Goal: Complete application form: Complete application form

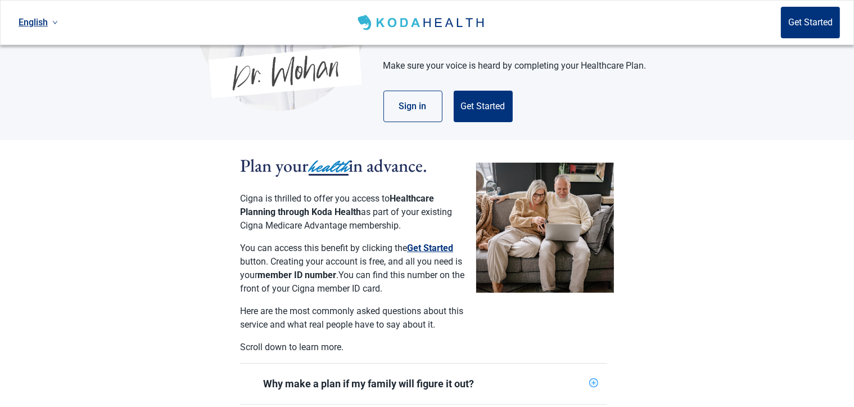
scroll to position [192, 0]
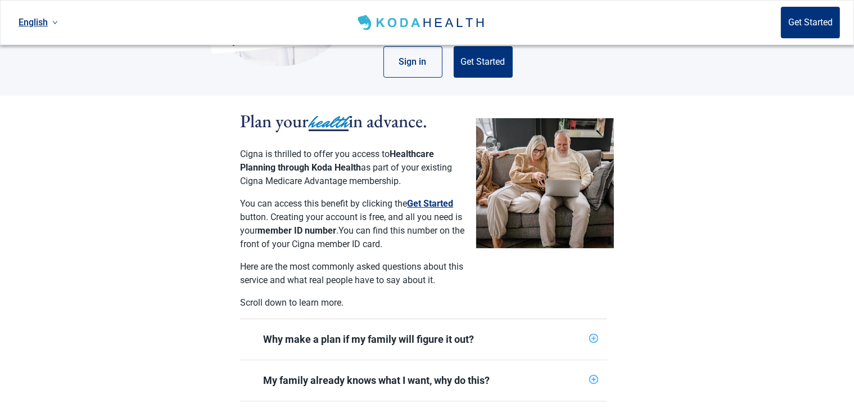
click at [434, 197] on button "Get Started" at bounding box center [430, 203] width 46 height 13
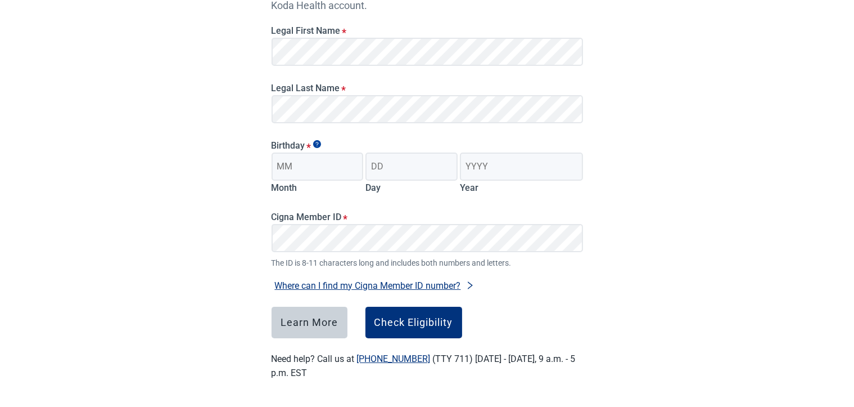
scroll to position [162, 0]
click at [286, 165] on input "Month" at bounding box center [318, 166] width 92 height 28
click at [318, 169] on input "Month" at bounding box center [318, 166] width 92 height 28
type input "07"
click at [381, 162] on input "Day" at bounding box center [412, 166] width 92 height 28
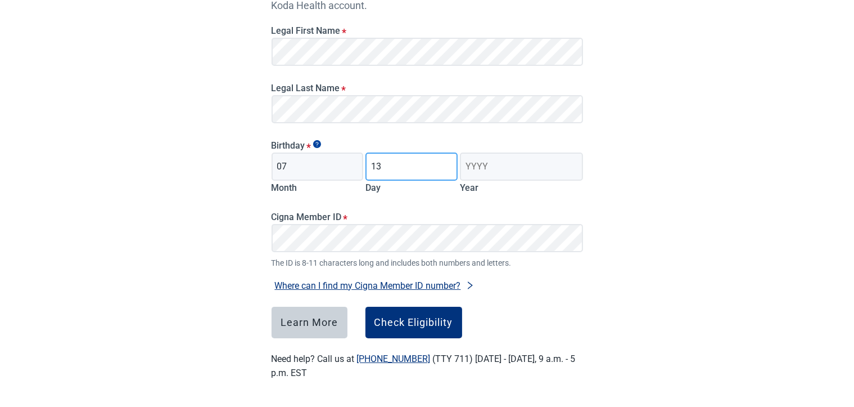
type input "13"
click at [472, 165] on input "Year" at bounding box center [521, 166] width 123 height 28
type input "1945"
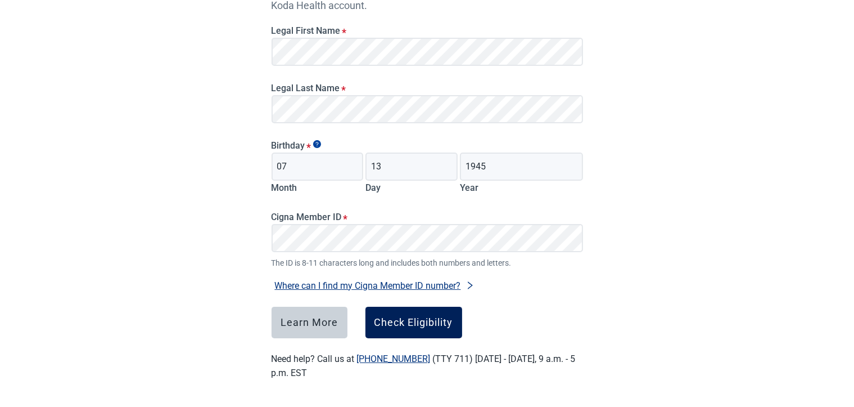
click at [423, 321] on div "Check Eligibility" at bounding box center [414, 322] width 79 height 11
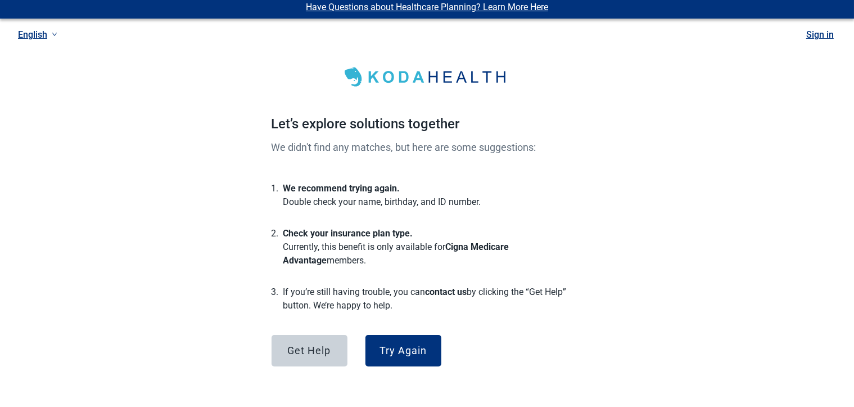
scroll to position [4, 0]
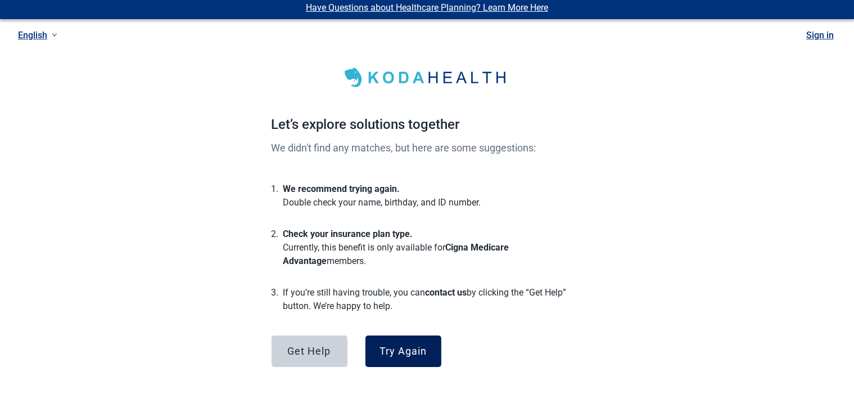
click at [400, 355] on div "Try Again" at bounding box center [403, 350] width 47 height 11
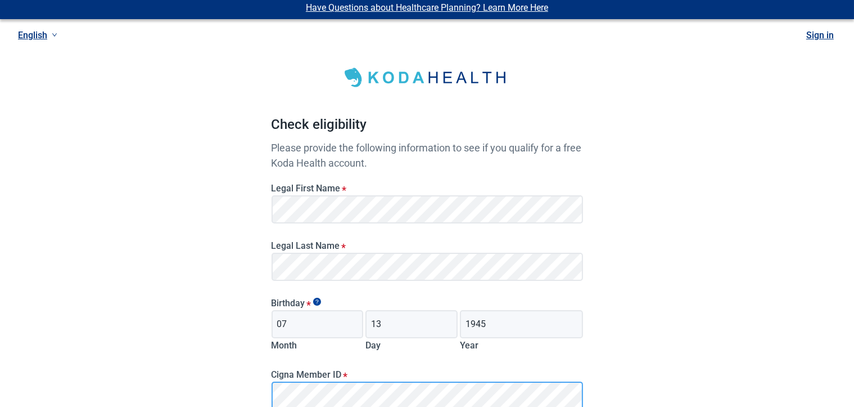
scroll to position [162, 0]
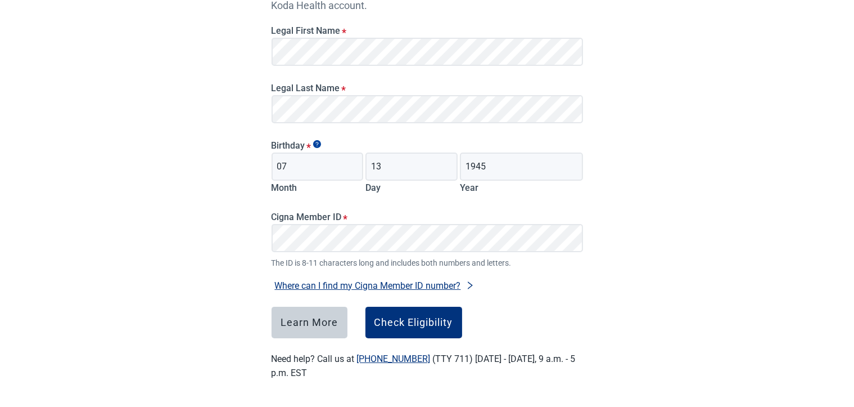
click at [371, 284] on button "Where can I find my Cigna Member ID number?" at bounding box center [375, 285] width 206 height 15
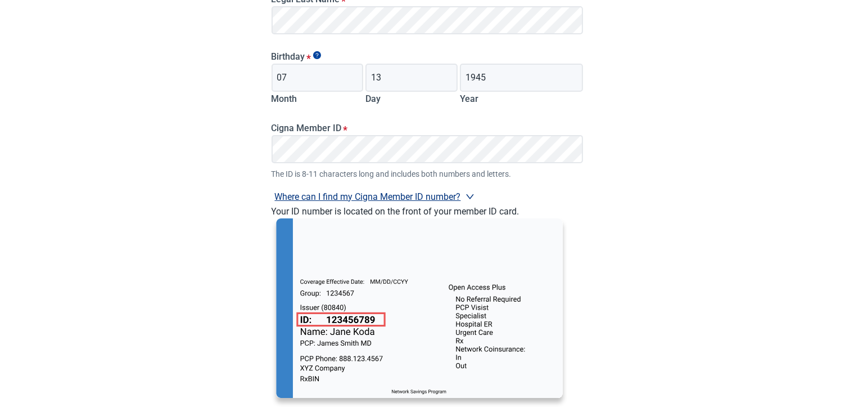
scroll to position [280, 0]
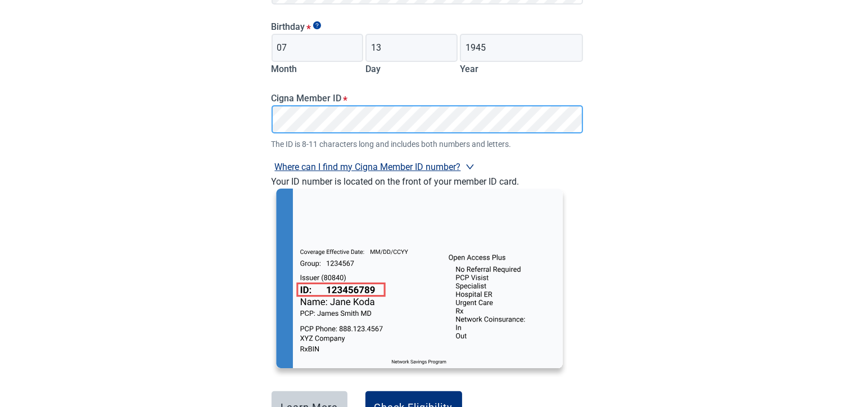
click at [272, 159] on button "Where can I find my Cigna Member ID number?" at bounding box center [375, 166] width 206 height 15
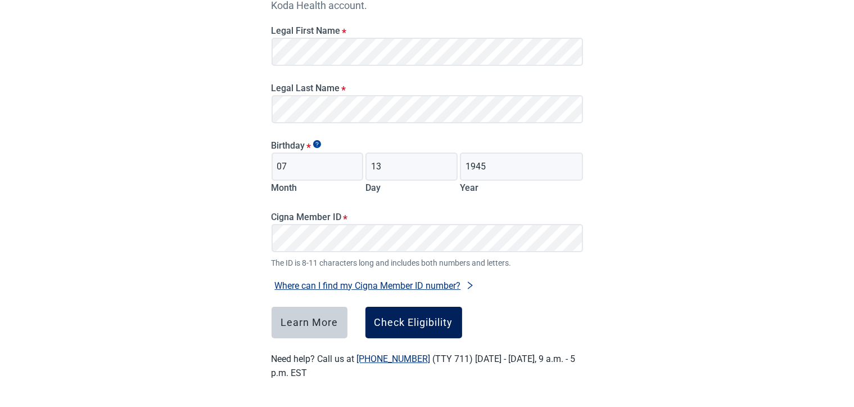
click at [420, 318] on div "Check Eligibility" at bounding box center [414, 322] width 79 height 11
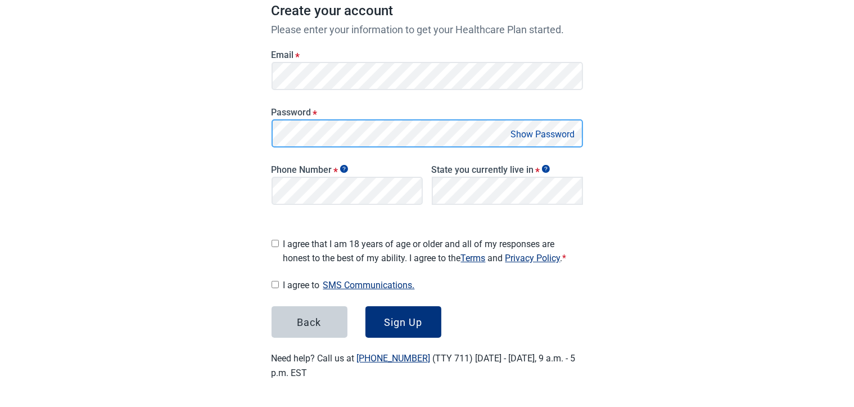
scroll to position [169, 0]
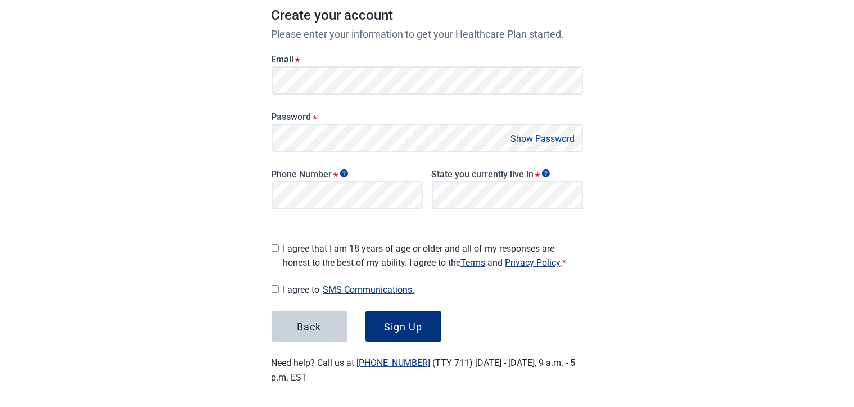
click at [540, 138] on button "Show Password" at bounding box center [543, 138] width 71 height 15
click at [274, 244] on input "I agree that I am 18 years of age or older and all of my responses are honest t…" at bounding box center [275, 247] width 7 height 7
checkbox input "true"
click at [362, 284] on button "SMS Communications." at bounding box center [369, 289] width 98 height 15
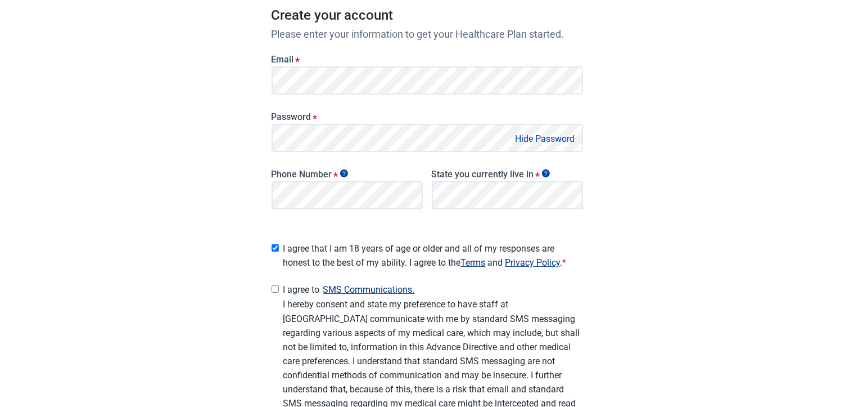
click at [275, 285] on input "I agree to SMS Communications." at bounding box center [275, 288] width 7 height 7
checkbox input "true"
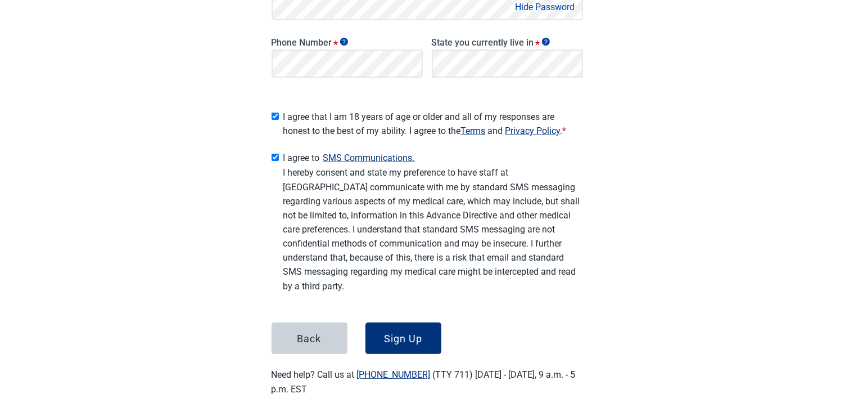
scroll to position [312, 0]
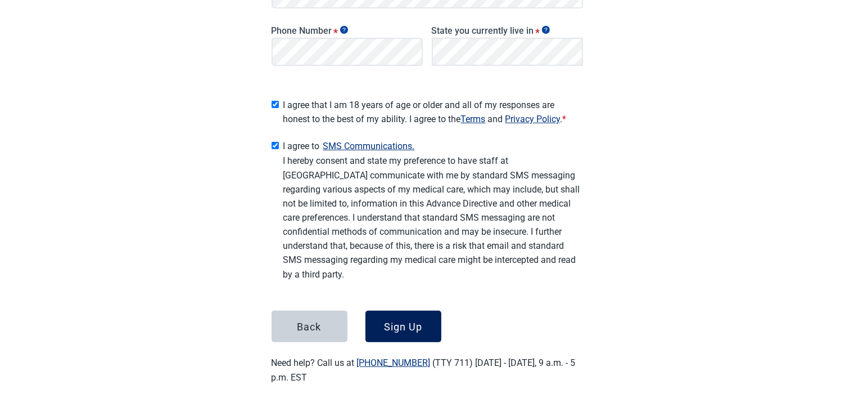
click at [406, 325] on div "Sign Up" at bounding box center [403, 326] width 38 height 11
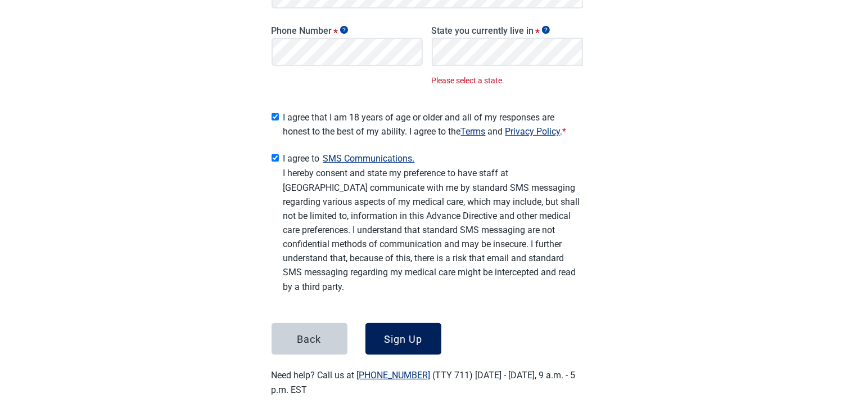
scroll to position [324, 0]
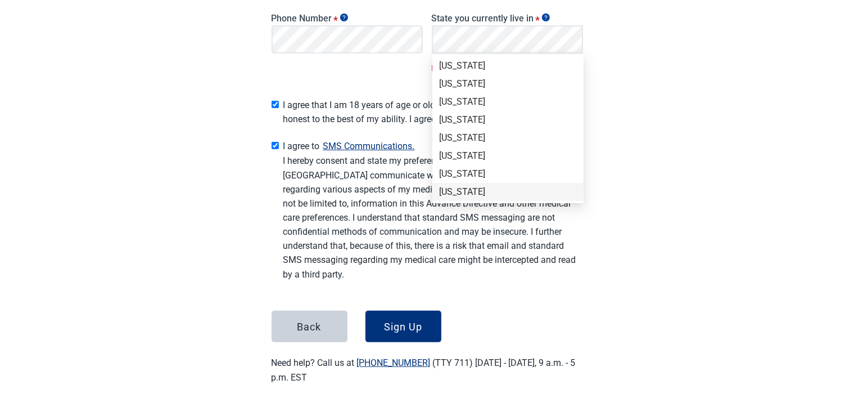
click at [568, 184] on div "[US_STATE]" at bounding box center [507, 192] width 151 height 18
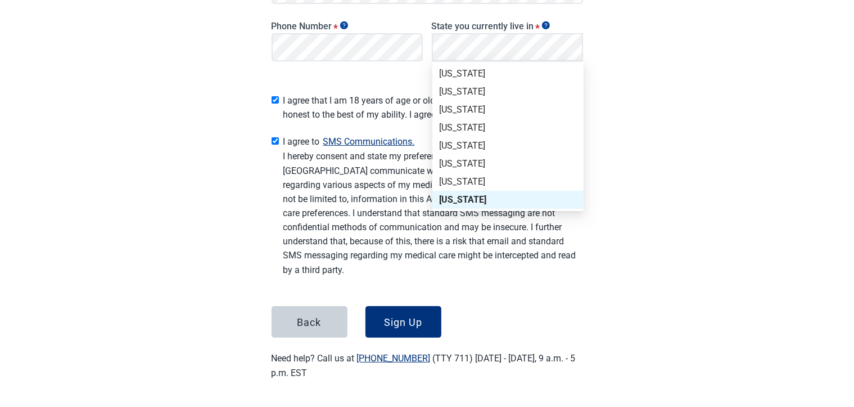
scroll to position [312, 0]
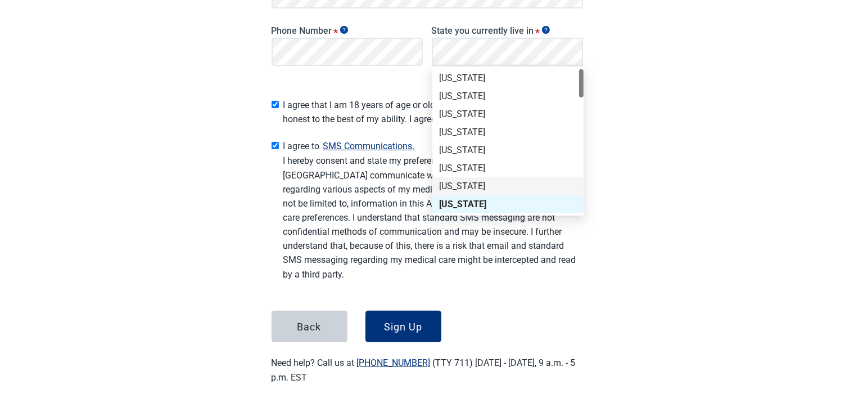
click at [580, 190] on div at bounding box center [581, 141] width 4 height 144
click at [580, 169] on div at bounding box center [581, 141] width 4 height 144
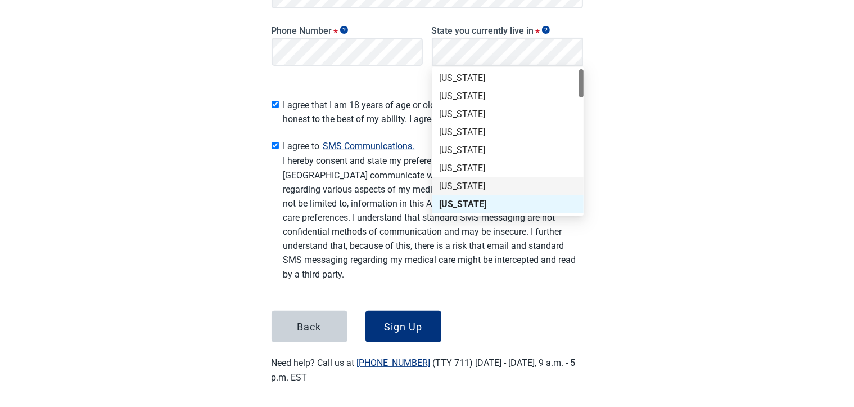
click at [582, 141] on div at bounding box center [581, 141] width 4 height 144
click at [580, 133] on div at bounding box center [581, 141] width 4 height 144
click at [580, 144] on div at bounding box center [581, 141] width 4 height 144
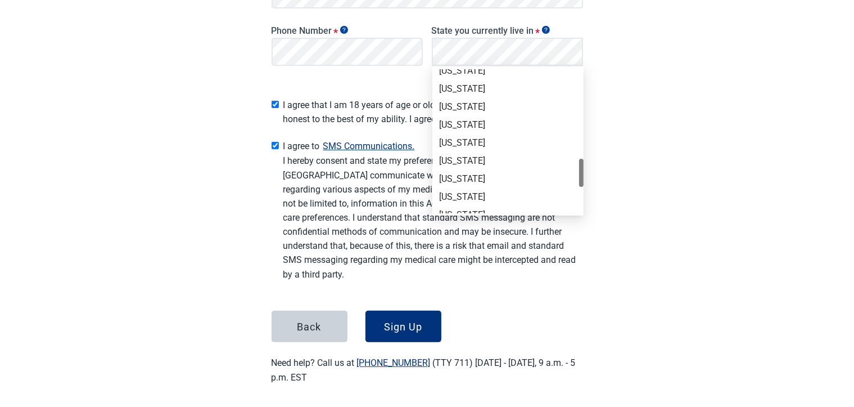
scroll to position [576, 0]
drag, startPoint x: 580, startPoint y: 89, endPoint x: 595, endPoint y: 178, distance: 90.6
click at [485, 94] on div "[US_STATE]" at bounding box center [508, 95] width 138 height 12
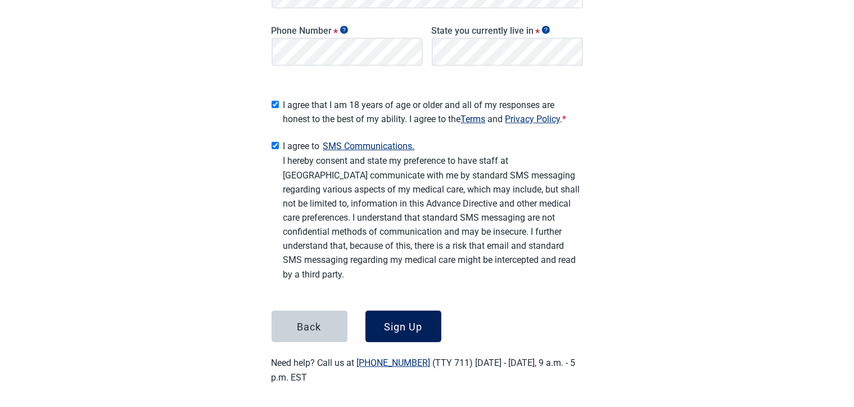
drag, startPoint x: 411, startPoint y: 318, endPoint x: 409, endPoint y: 324, distance: 6.3
click at [409, 324] on div "Sign Up" at bounding box center [403, 326] width 38 height 11
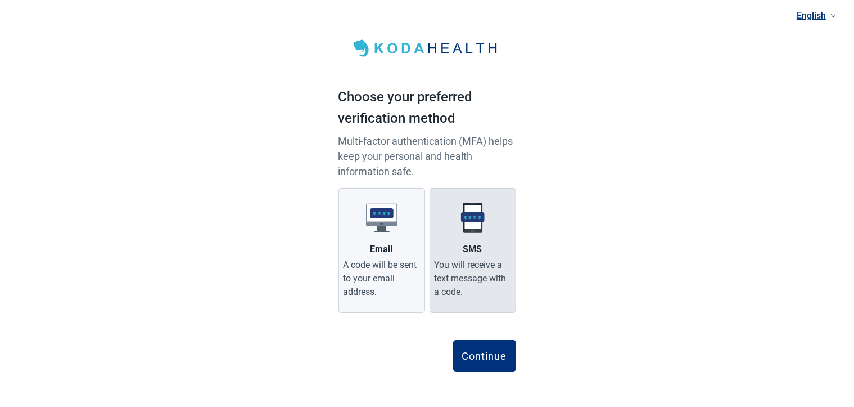
click at [467, 280] on div "You will receive a text message with a code." at bounding box center [473, 278] width 76 height 40
click at [0, 0] on input "SMS You will receive a text message with a code." at bounding box center [0, 0] width 0 height 0
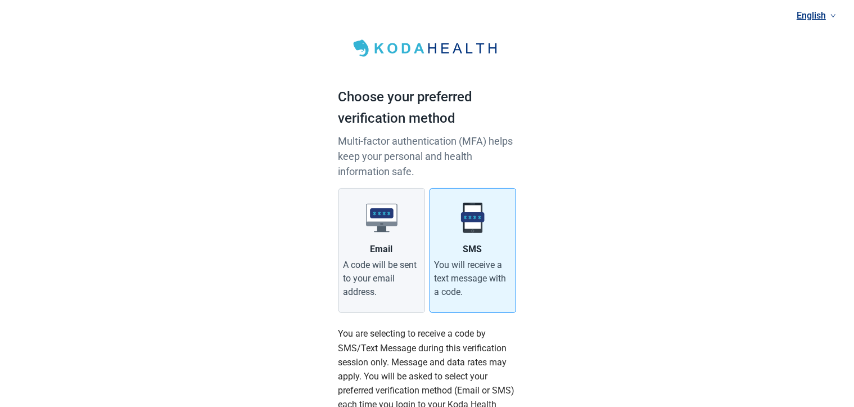
scroll to position [192, 0]
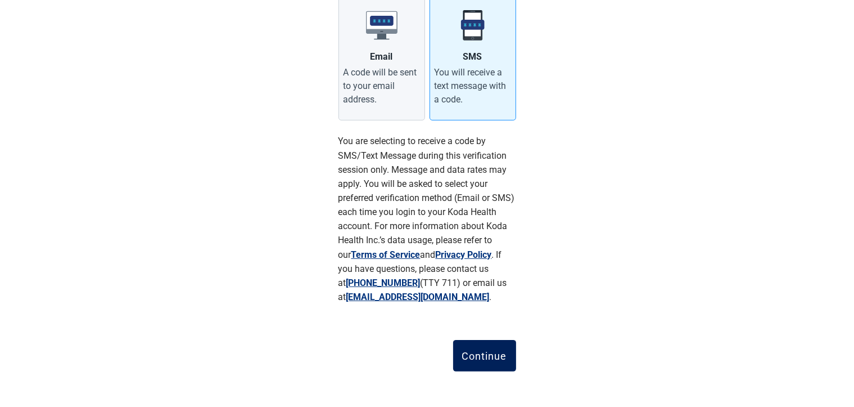
click at [485, 354] on div "Continue" at bounding box center [484, 355] width 45 height 11
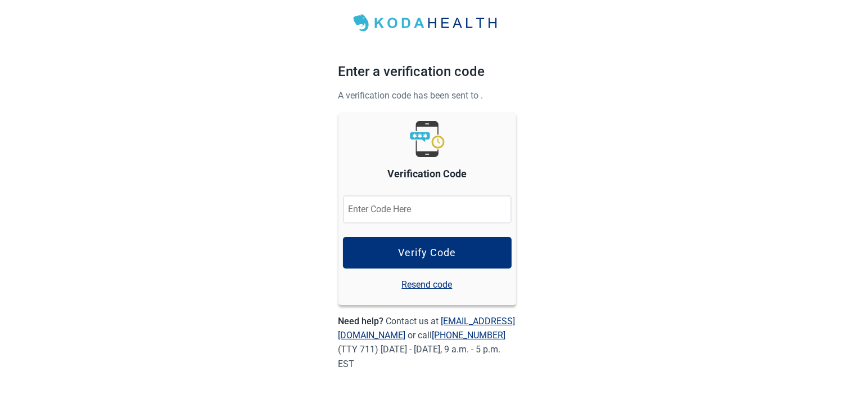
scroll to position [25, 0]
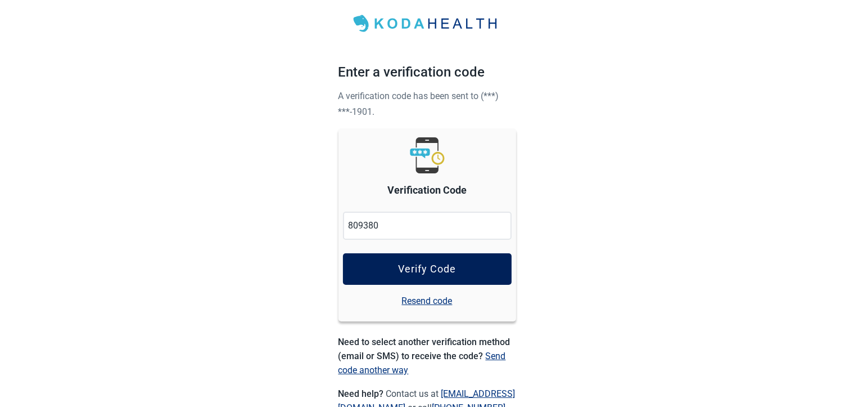
type input "809380"
click at [443, 265] on div "Verify Code" at bounding box center [427, 268] width 58 height 11
